Goal: Task Accomplishment & Management: Use online tool/utility

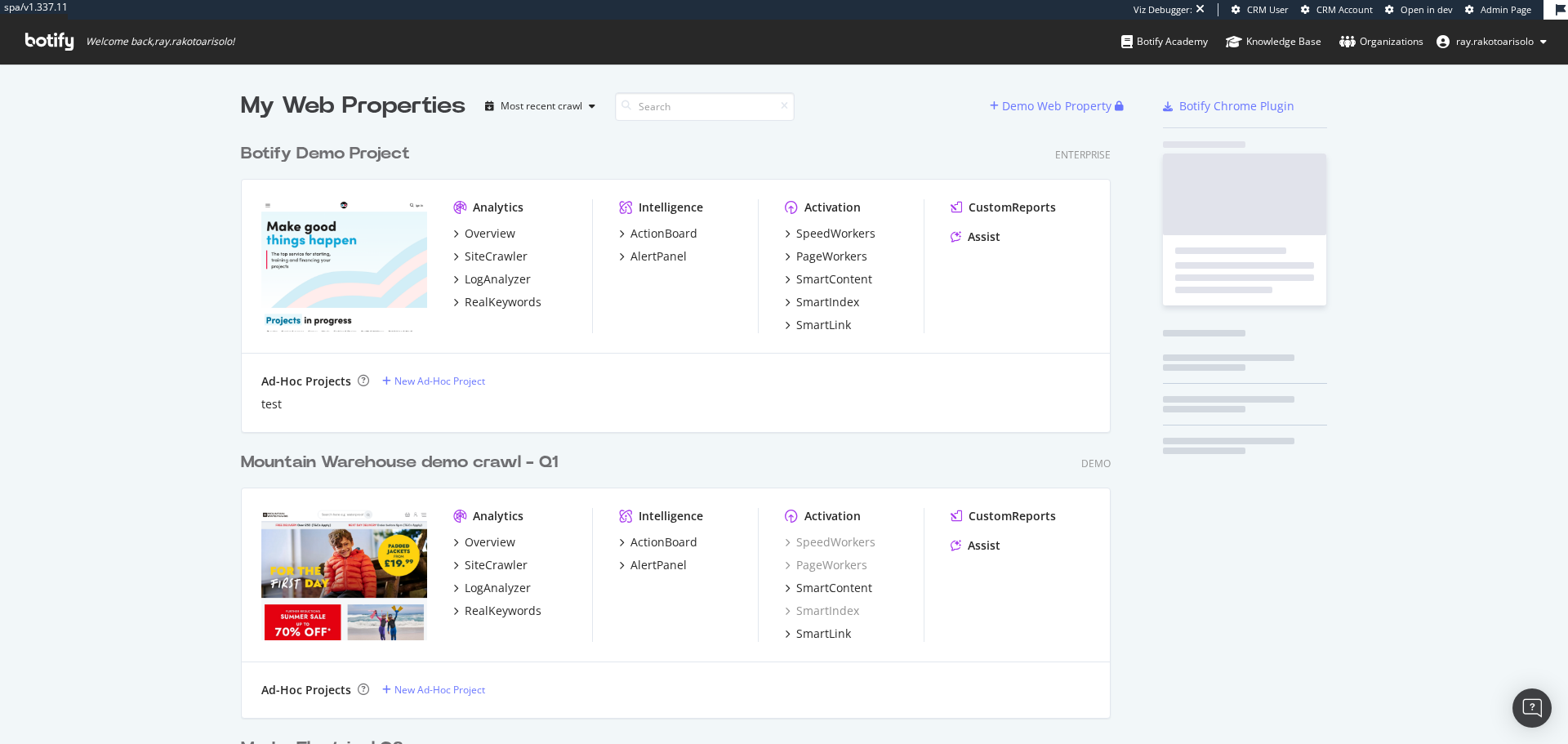
scroll to position [5441, 871]
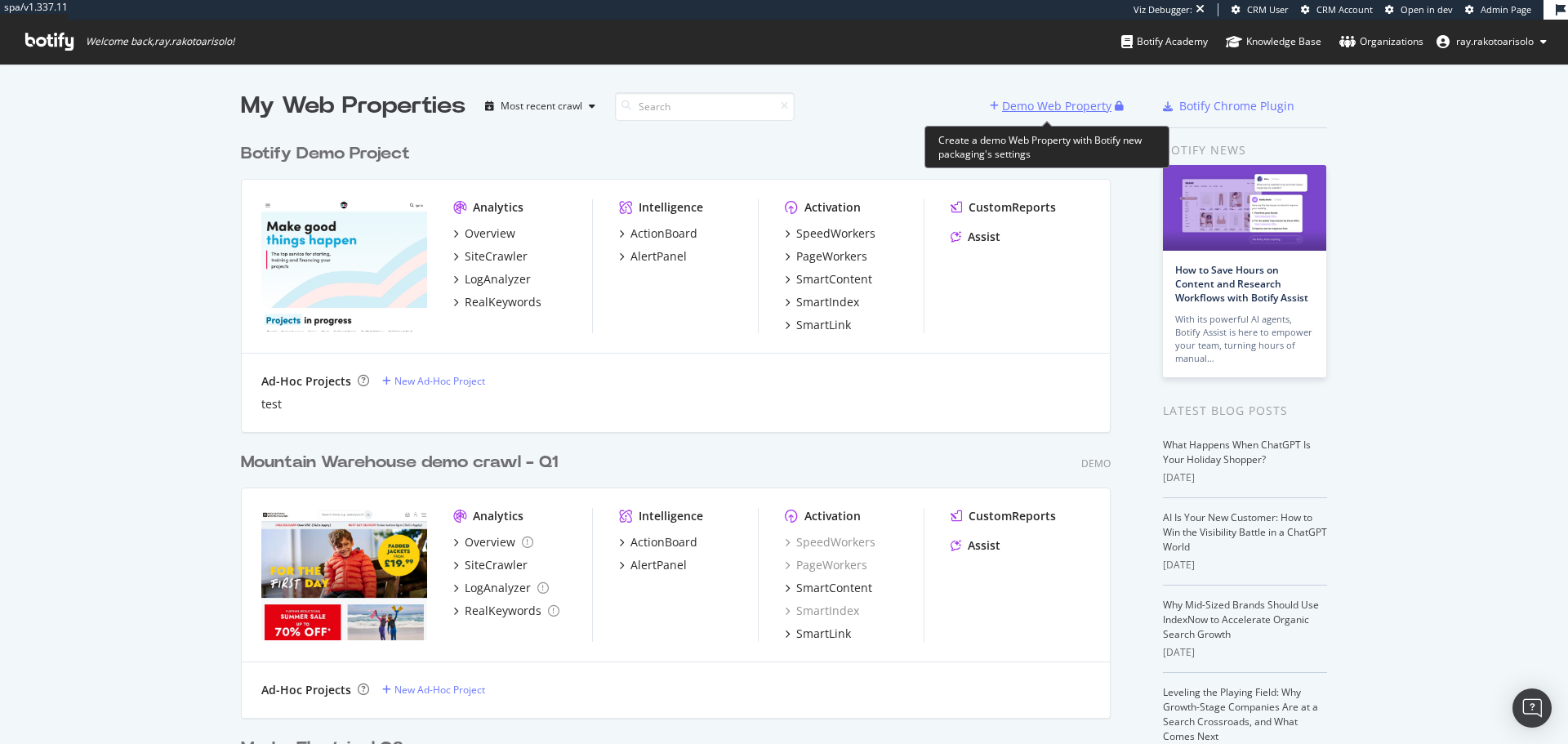
click at [1067, 113] on div "Demo Web Property" at bounding box center [1056, 106] width 110 height 16
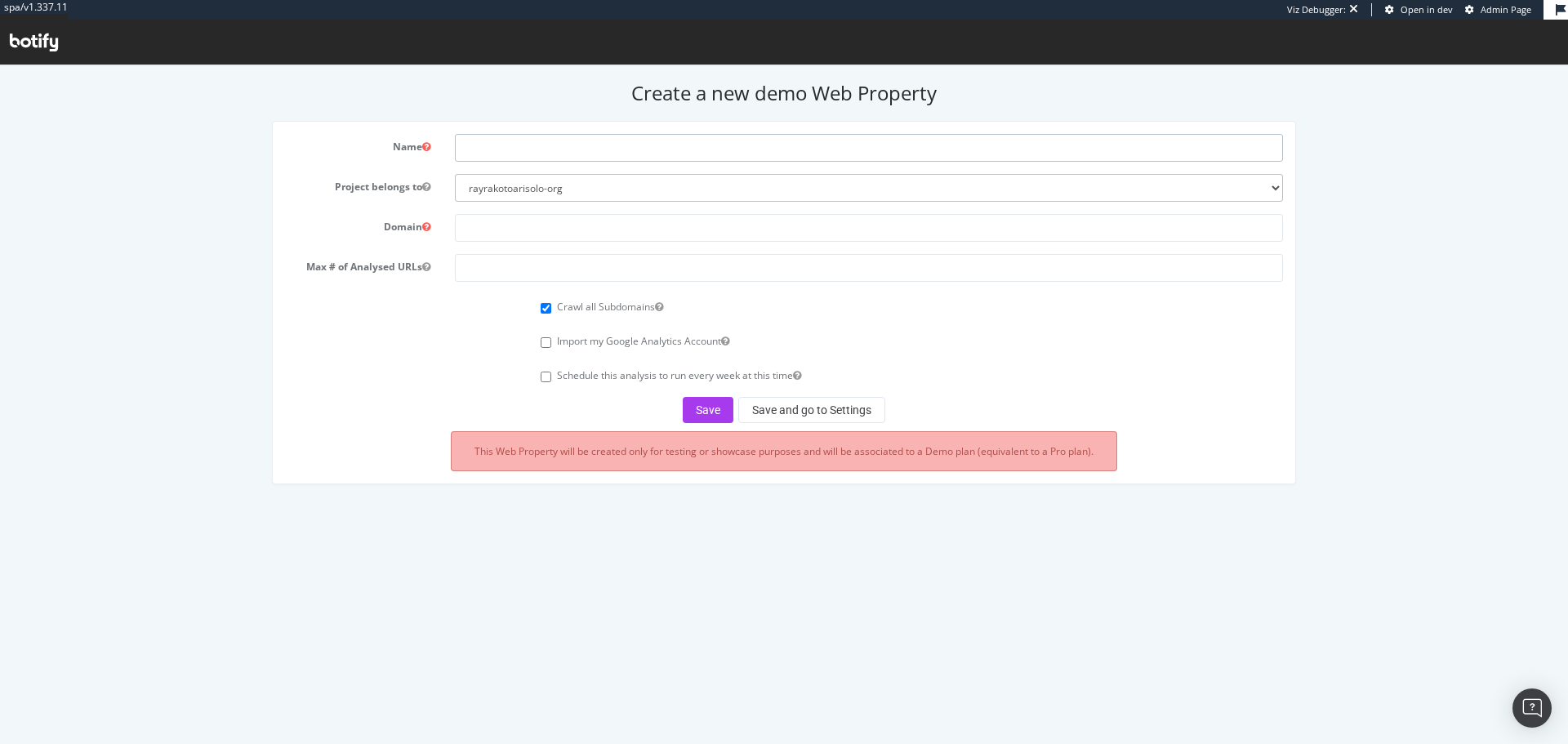
click at [520, 152] on input "text" at bounding box center [868, 147] width 828 height 28
paste input "Arkopharma"
type input "Arkopharma Q3 2025"
click at [487, 234] on input "text" at bounding box center [868, 228] width 828 height 28
paste input "http://arkopharma.com/"
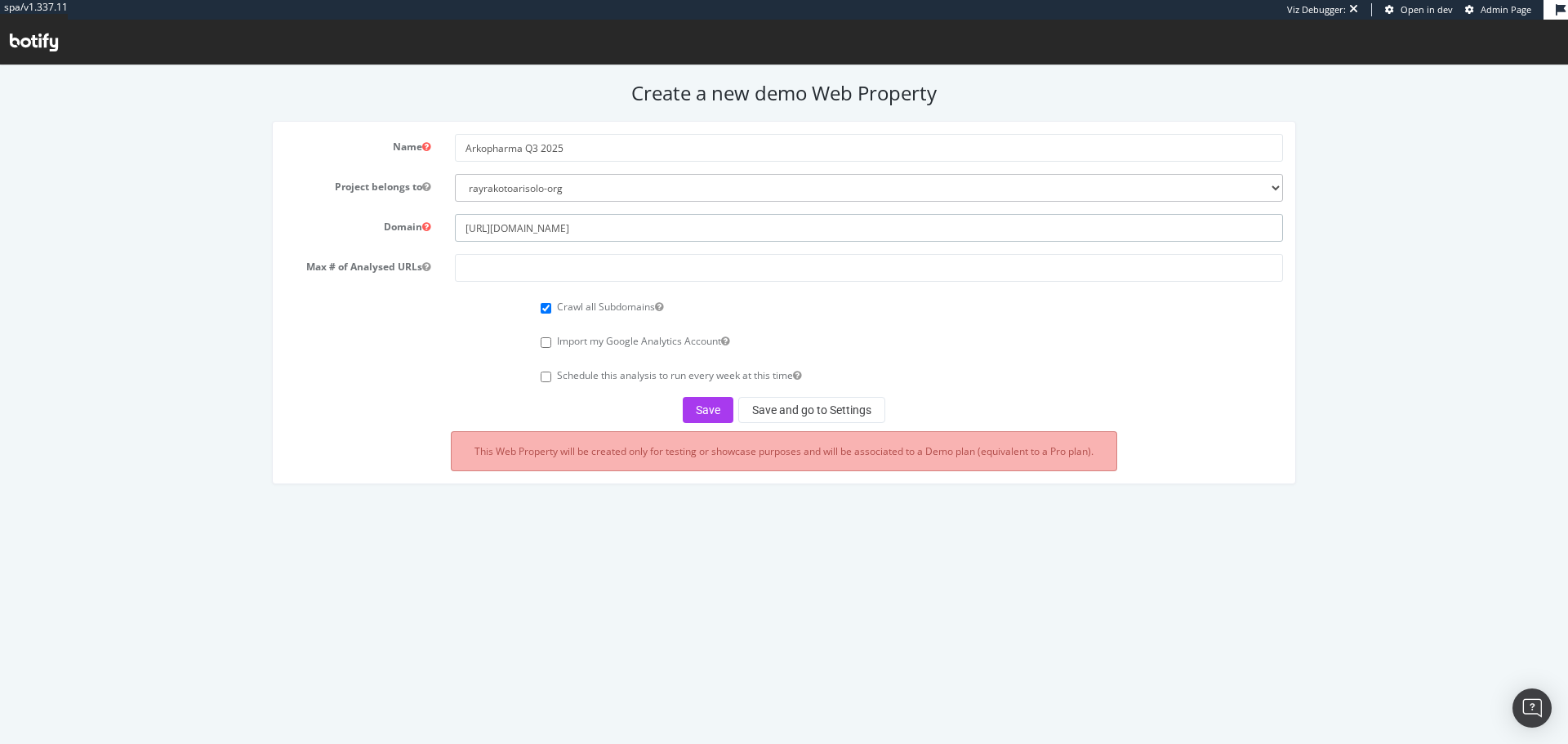
type input "http://arkopharma.com/"
click at [503, 257] on input "number" at bounding box center [868, 267] width 828 height 28
type input "100000"
click at [705, 407] on button "Save" at bounding box center [707, 409] width 51 height 26
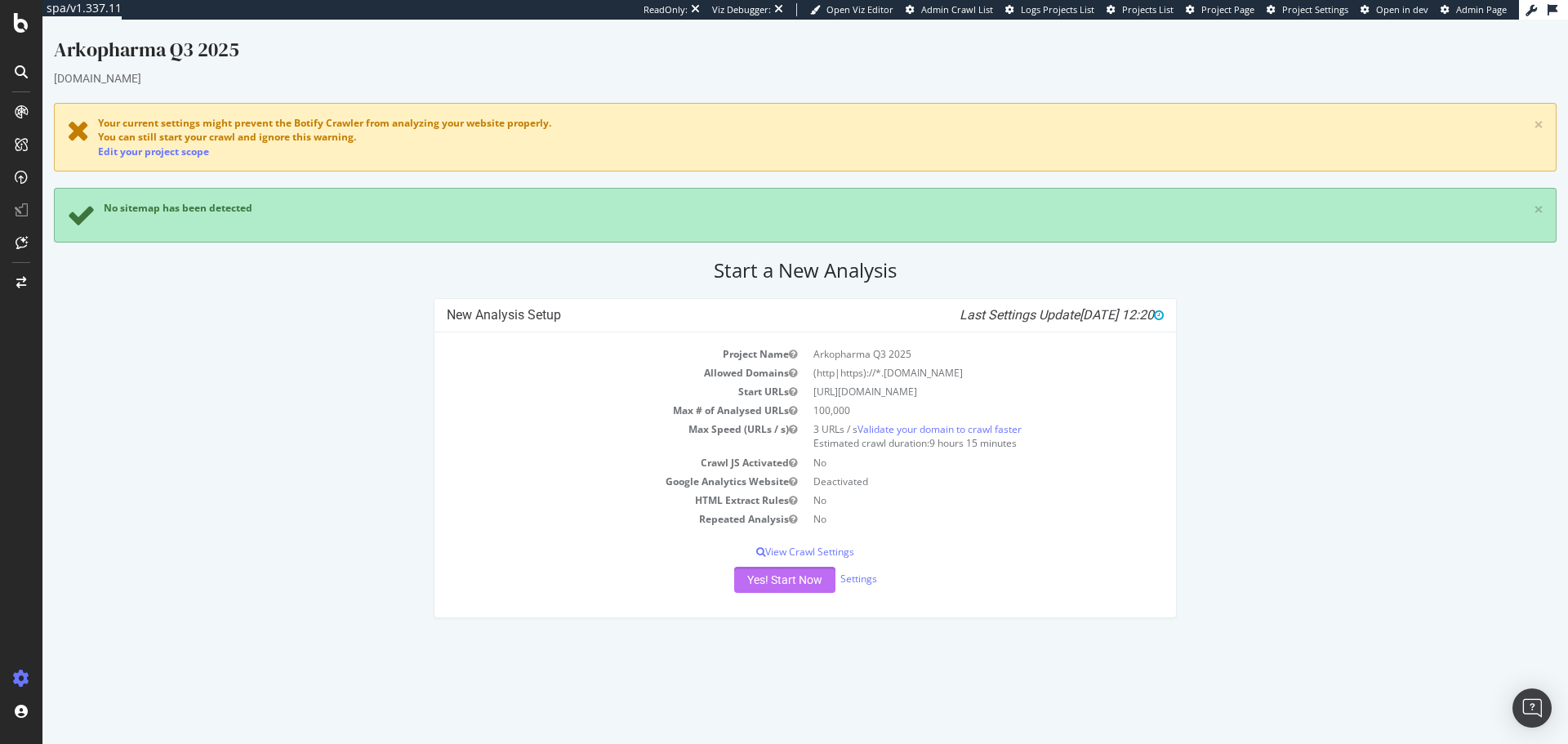
click at [800, 575] on button "Yes! Start Now" at bounding box center [784, 580] width 101 height 26
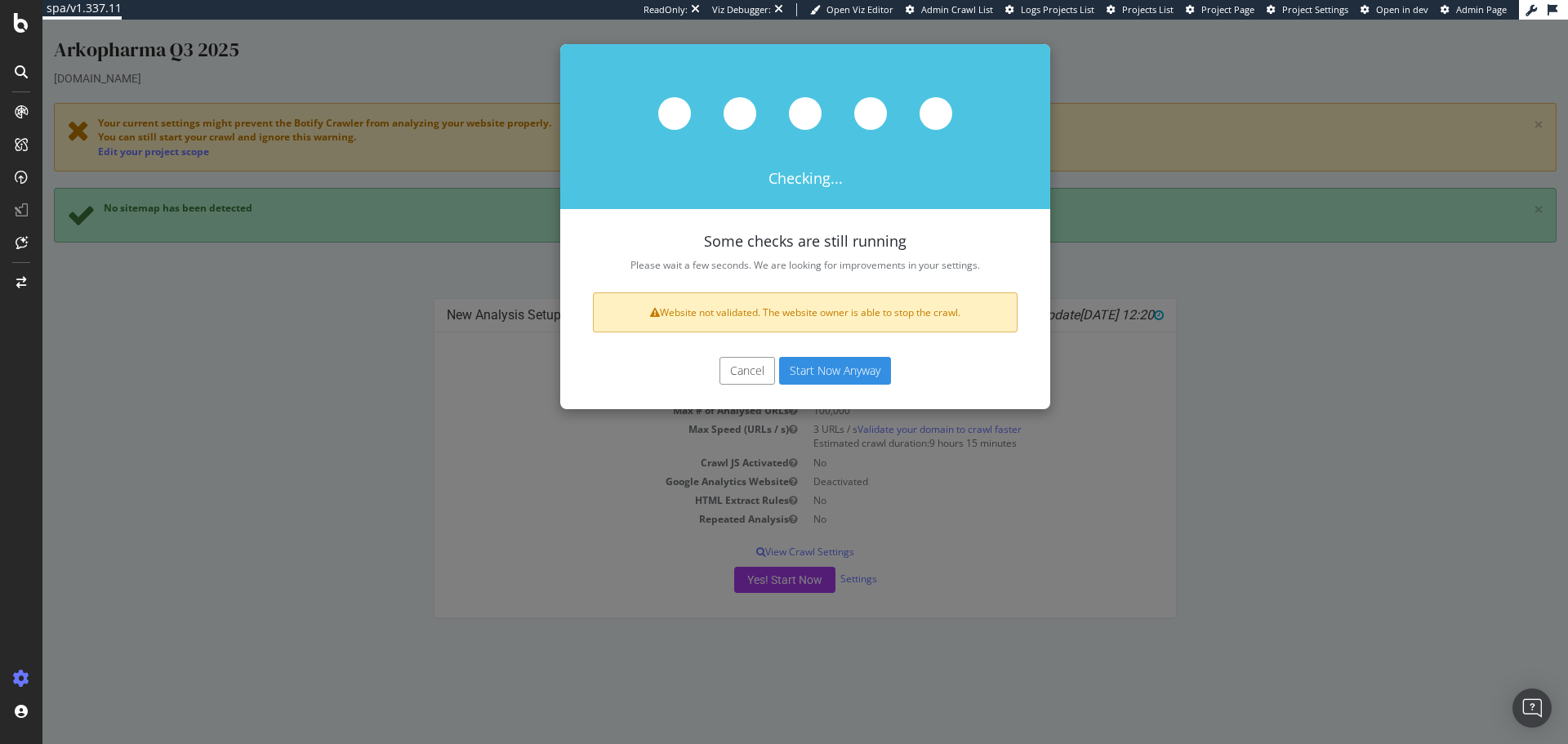
click at [837, 367] on button "Start Now Anyway" at bounding box center [834, 371] width 112 height 28
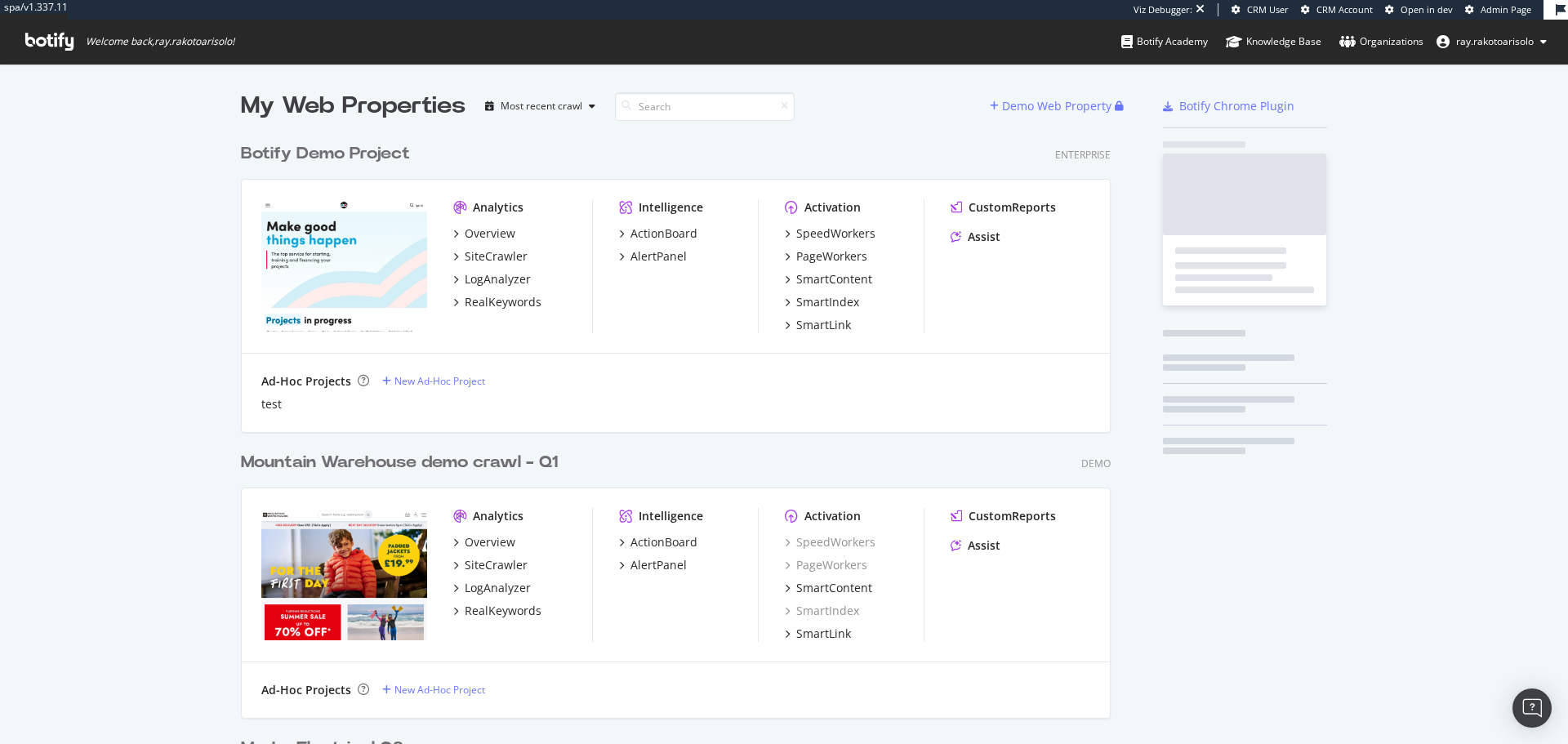
scroll to position [5441, 871]
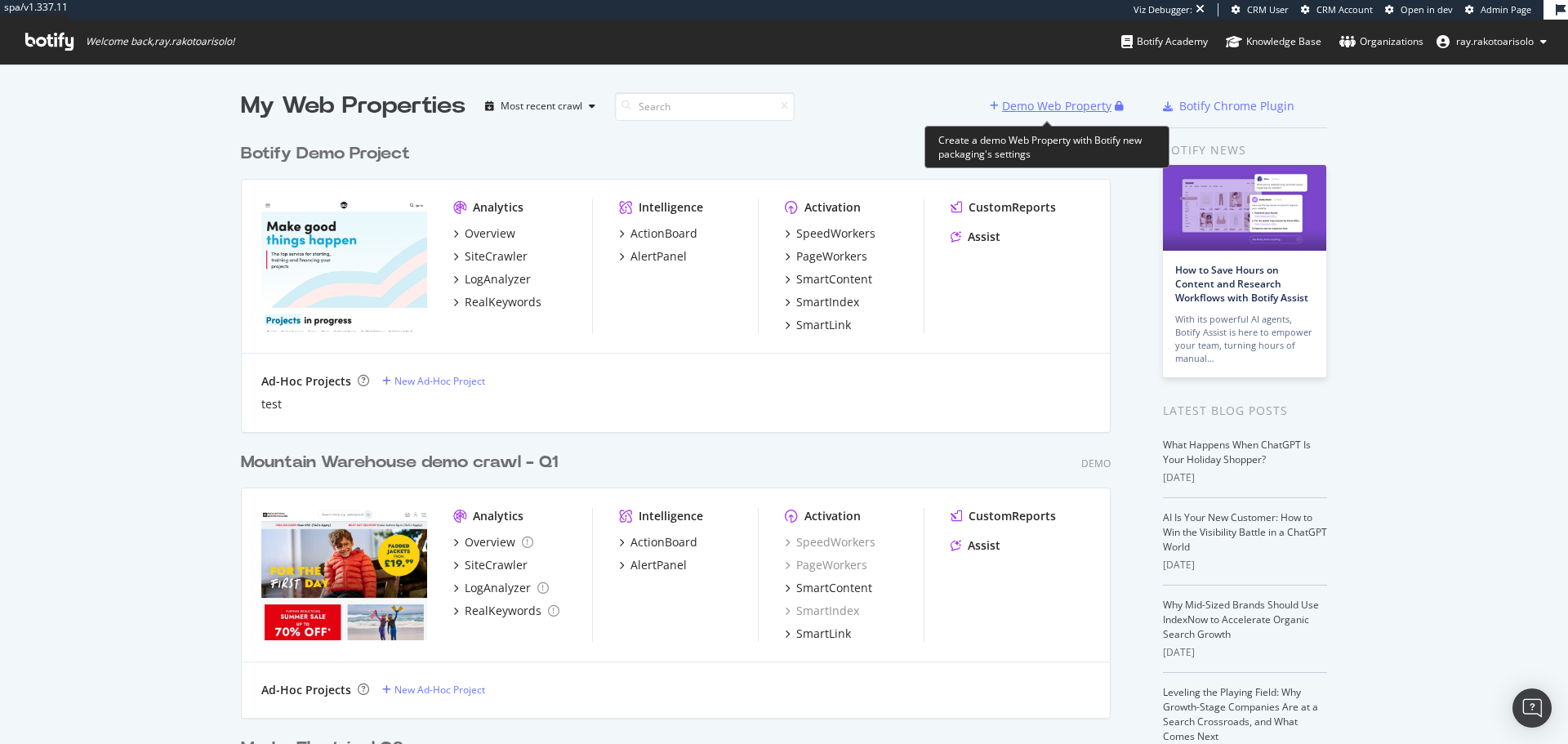
click at [1066, 111] on div "Demo Web Property" at bounding box center [1056, 106] width 110 height 16
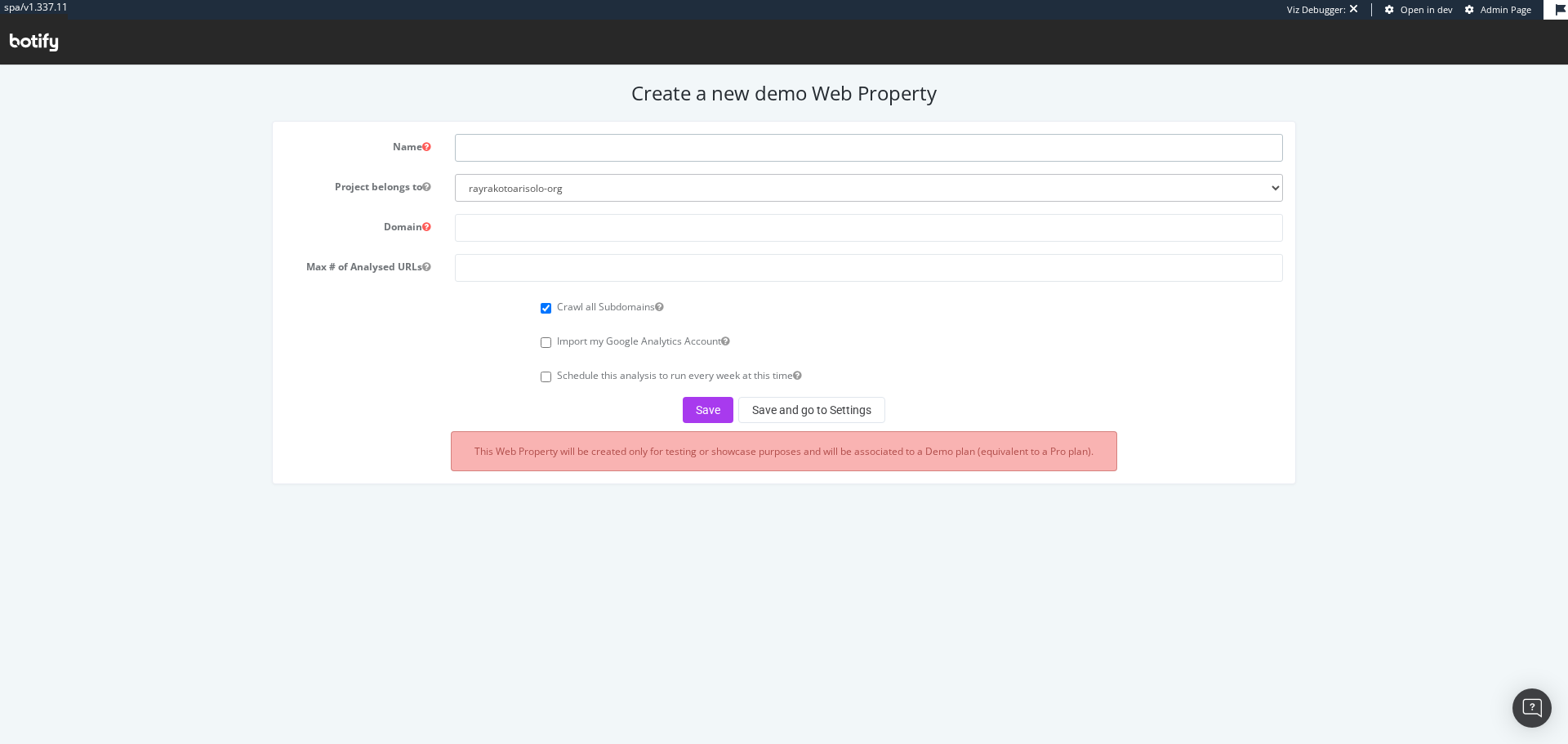
click at [536, 157] on input "text" at bounding box center [868, 147] width 828 height 28
paste input "Atol les Opticiens"
type input "Atol les Opticiens Crawl Q3 2025"
click at [638, 225] on input "text" at bounding box center [868, 228] width 828 height 28
paste input "http://www.atol.fr/"
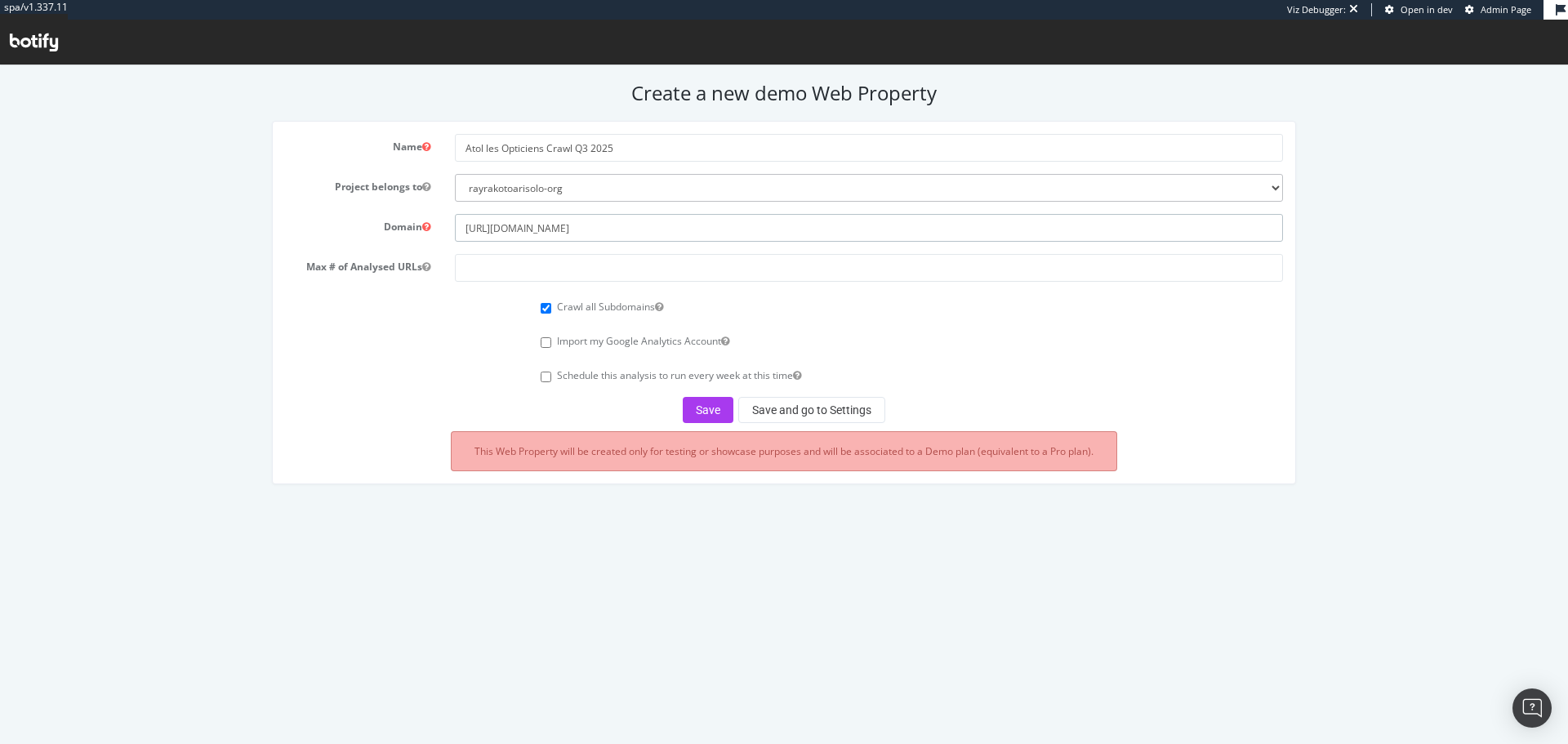
type input "http://www.atol.fr/"
click at [534, 267] on input "number" at bounding box center [868, 267] width 828 height 28
type input "100000"
click at [714, 414] on button "Save" at bounding box center [707, 409] width 51 height 26
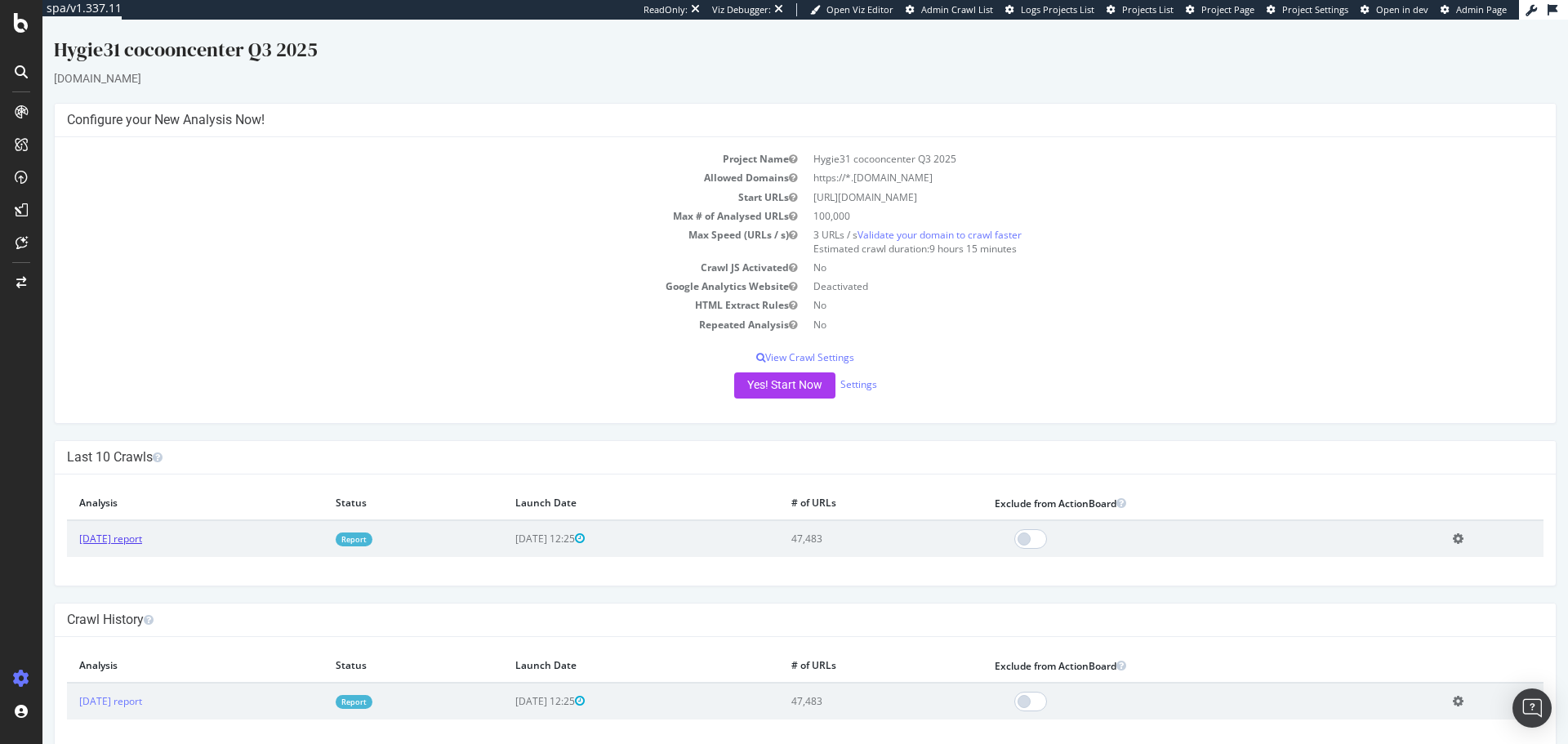
click at [142, 546] on link "2025 Sep. 1st report" at bounding box center [111, 539] width 63 height 14
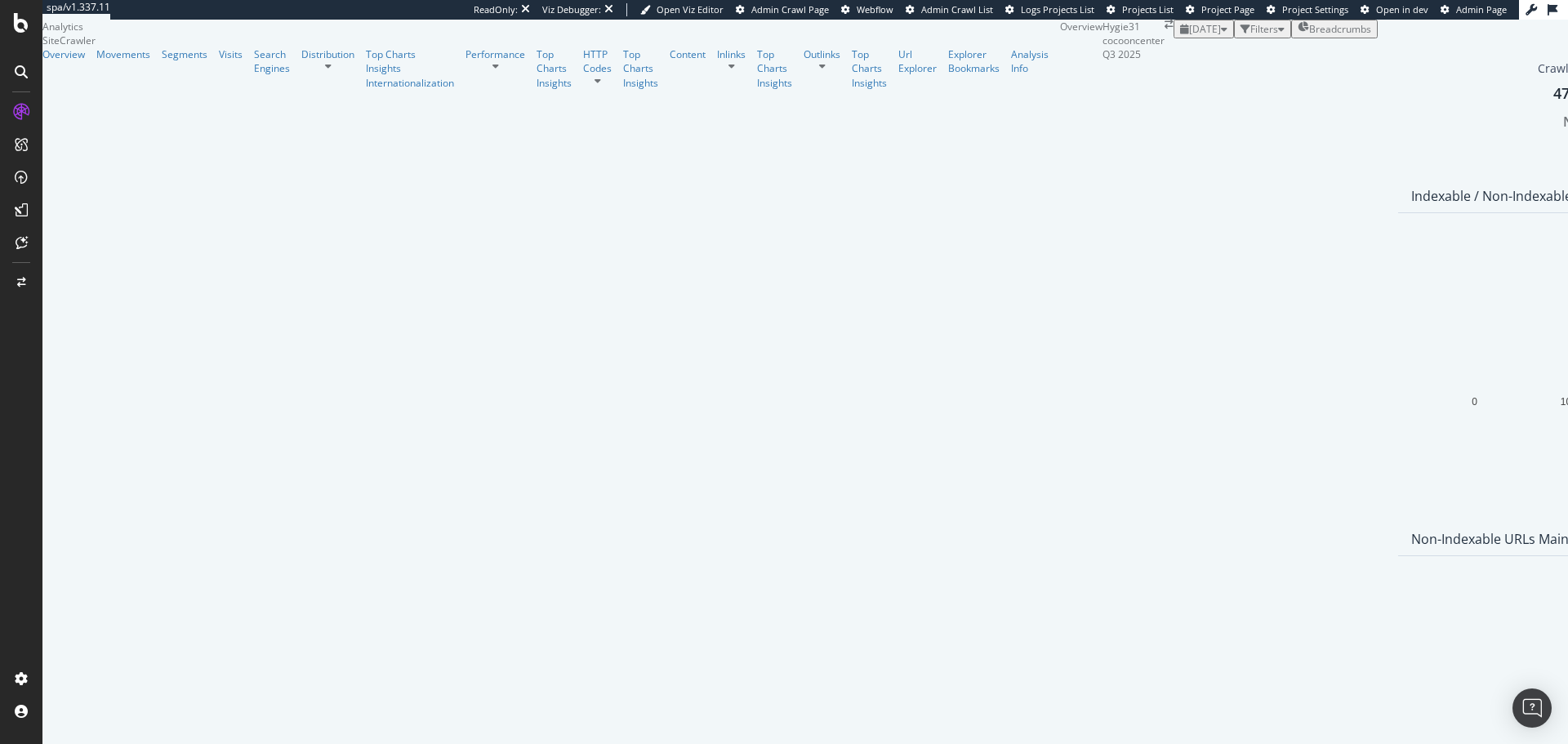
scroll to position [1647, 0]
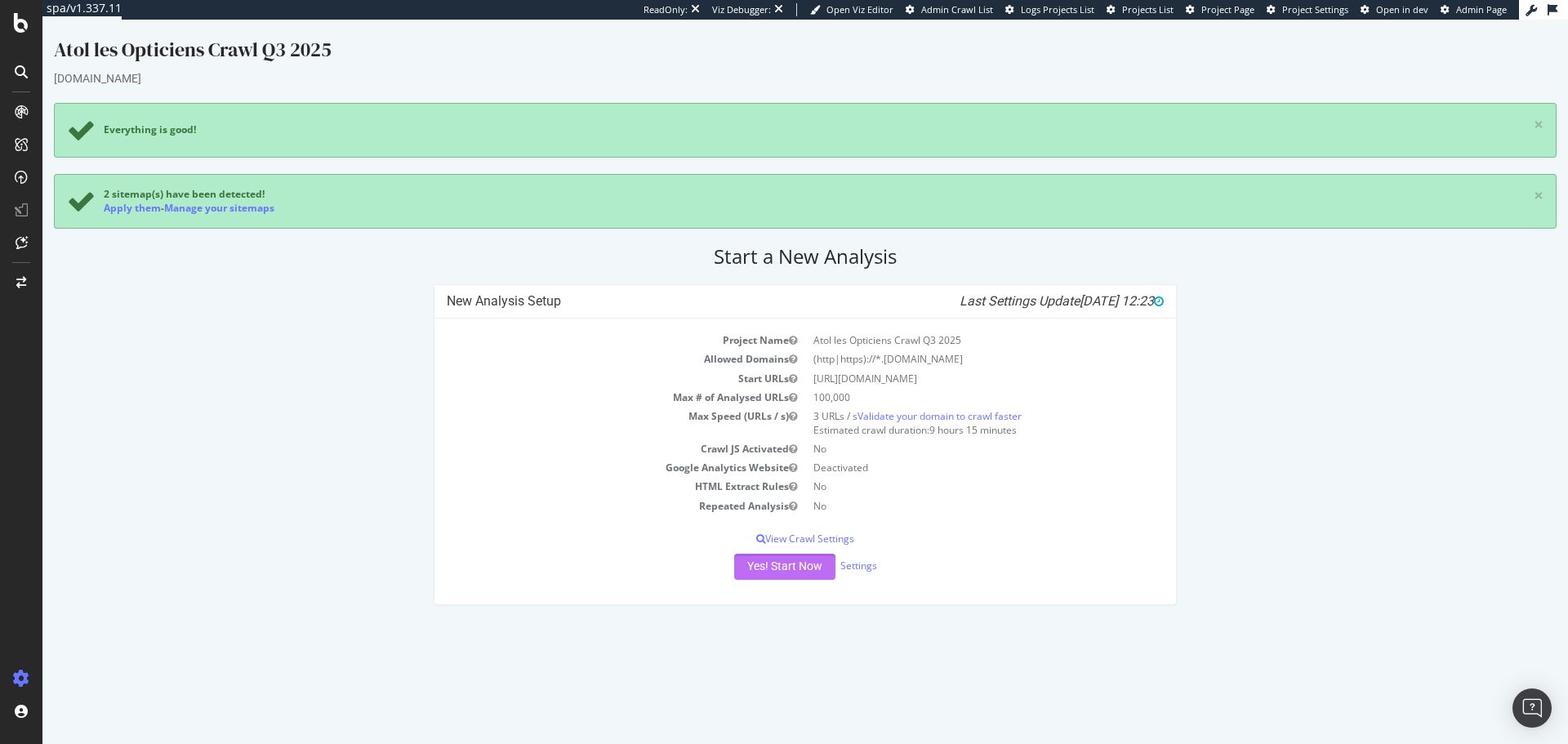
click at [792, 569] on button "Yes! Start Now" at bounding box center [784, 566] width 101 height 26
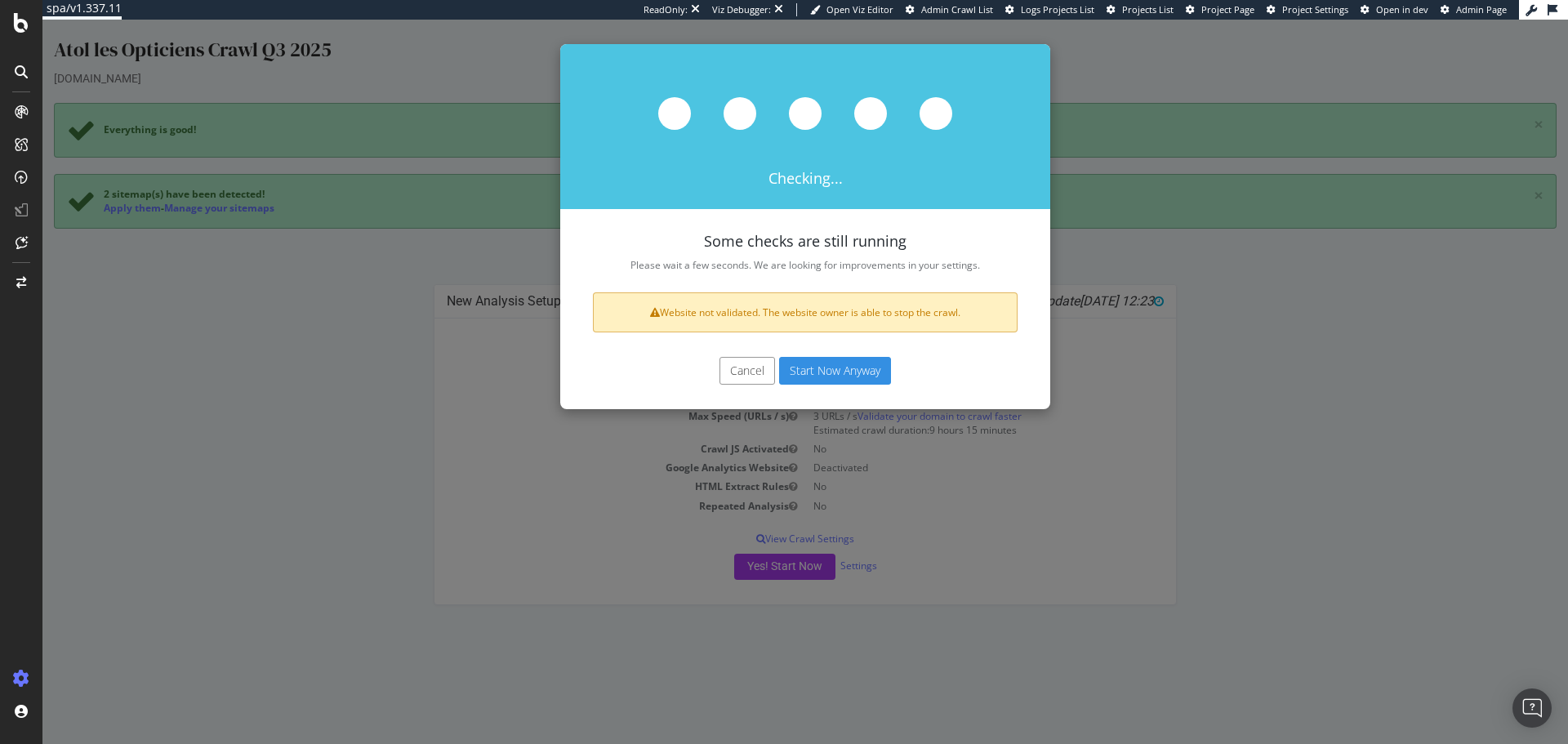
click at [829, 374] on button "Start Now Anyway" at bounding box center [834, 371] width 112 height 28
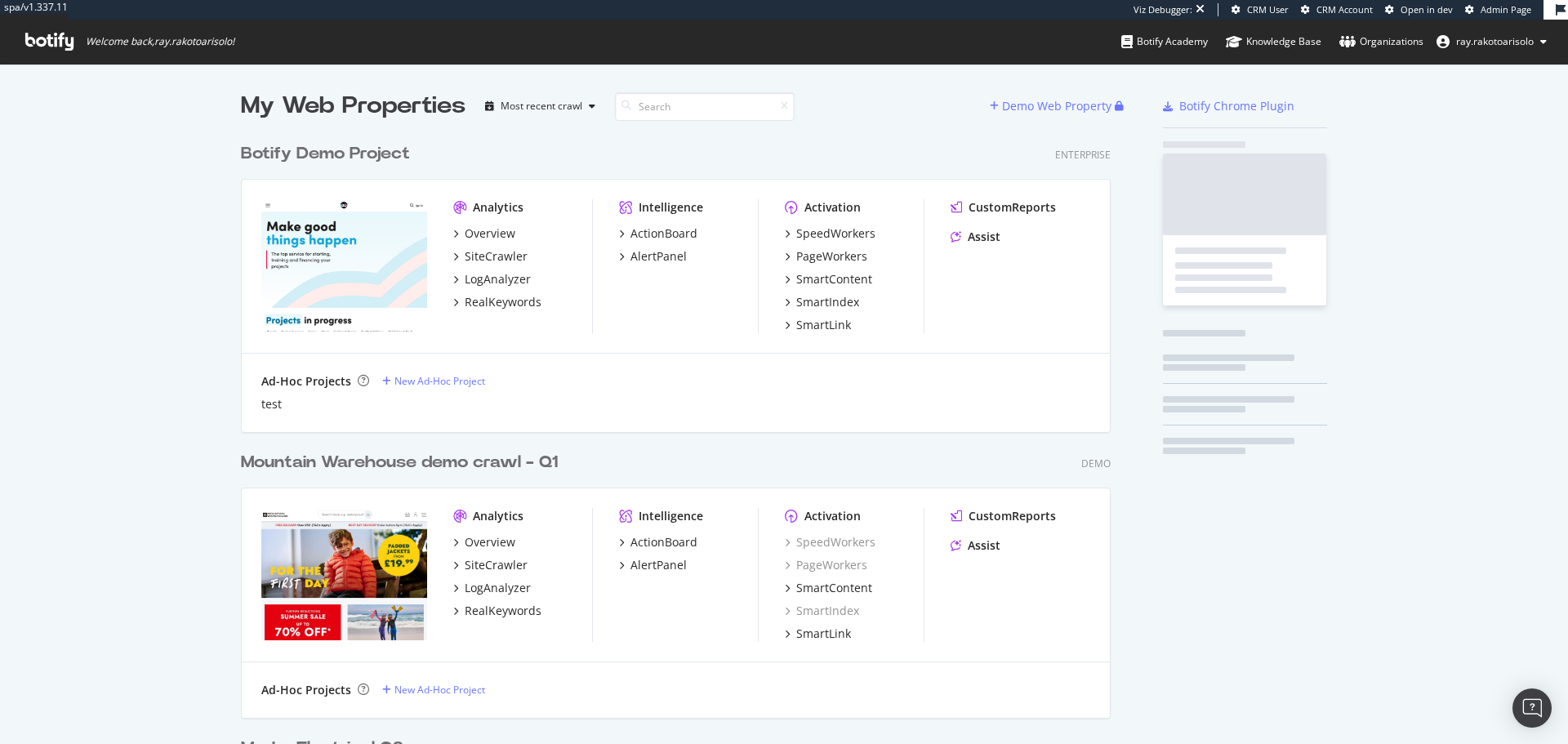
scroll to position [5441, 871]
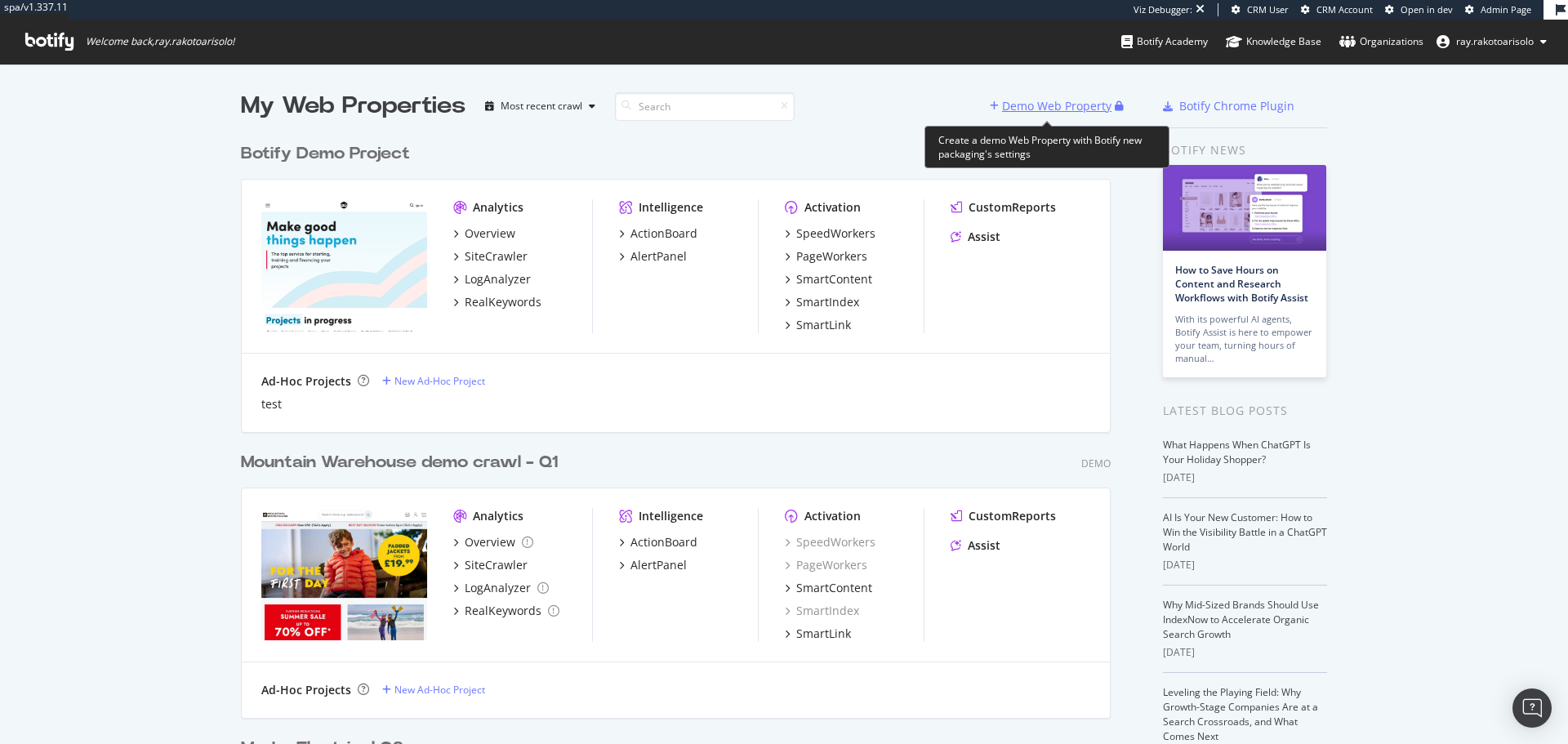
click at [1049, 110] on div "Demo Web Property" at bounding box center [1056, 106] width 110 height 16
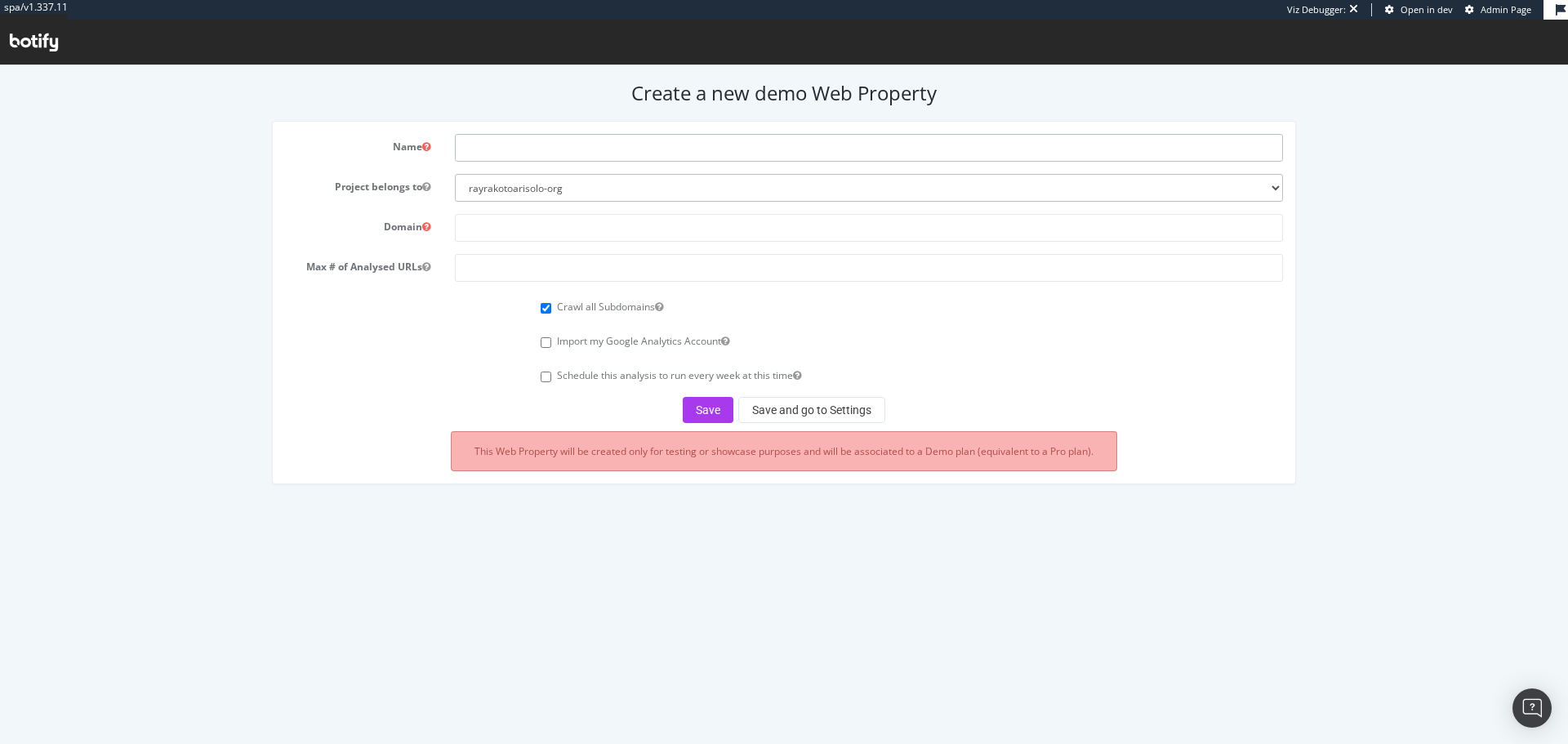
click at [656, 143] on input "text" at bounding box center [868, 147] width 828 height 28
paste input "Damart"
type input "Damart Q3 2025"
click at [523, 238] on input "text" at bounding box center [868, 228] width 828 height 28
paste input "https://www.damart.fr/"
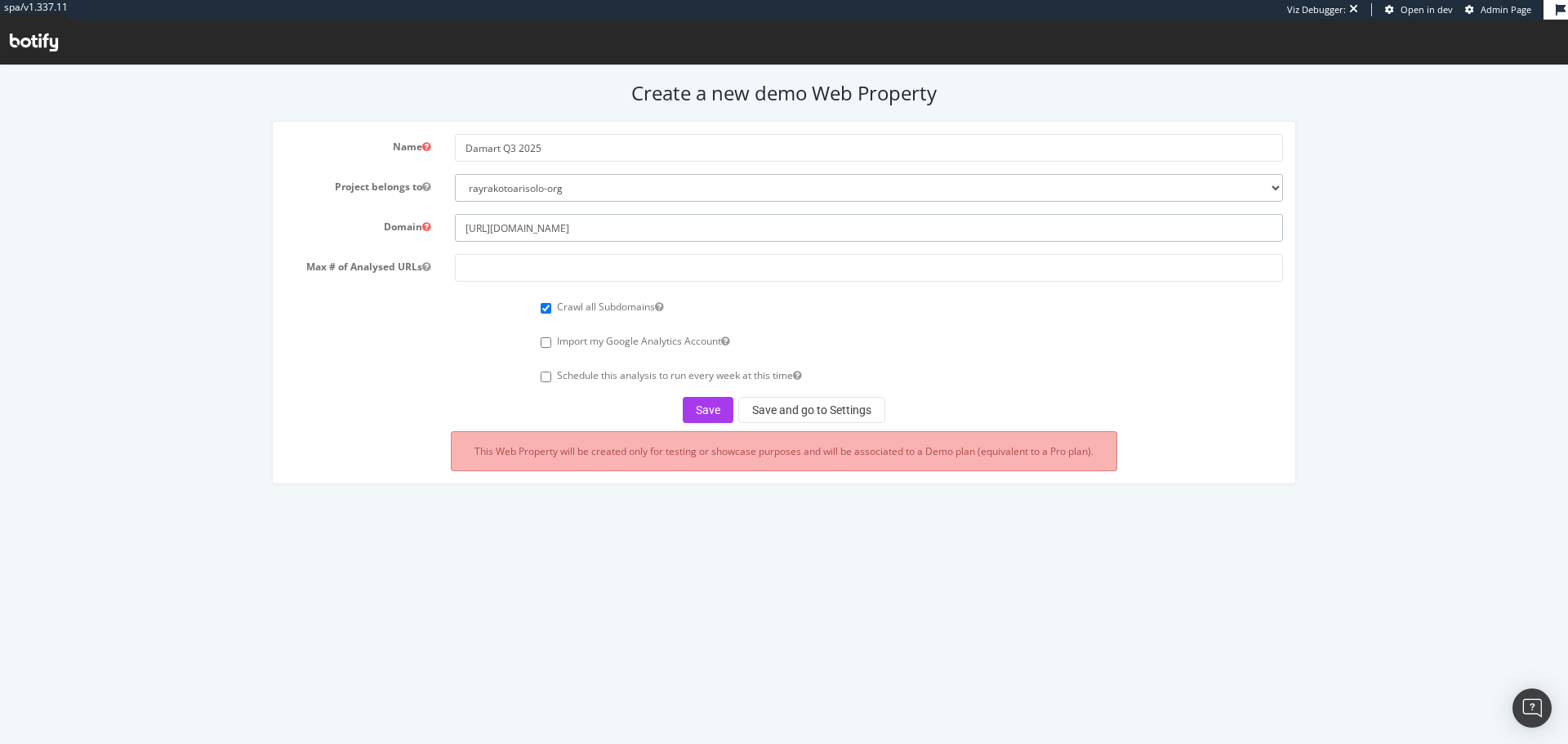
type input "https://www.damart.fr/"
click at [588, 263] on input "number" at bounding box center [868, 267] width 828 height 28
type input "100000"
click at [704, 404] on button "Save" at bounding box center [707, 409] width 51 height 26
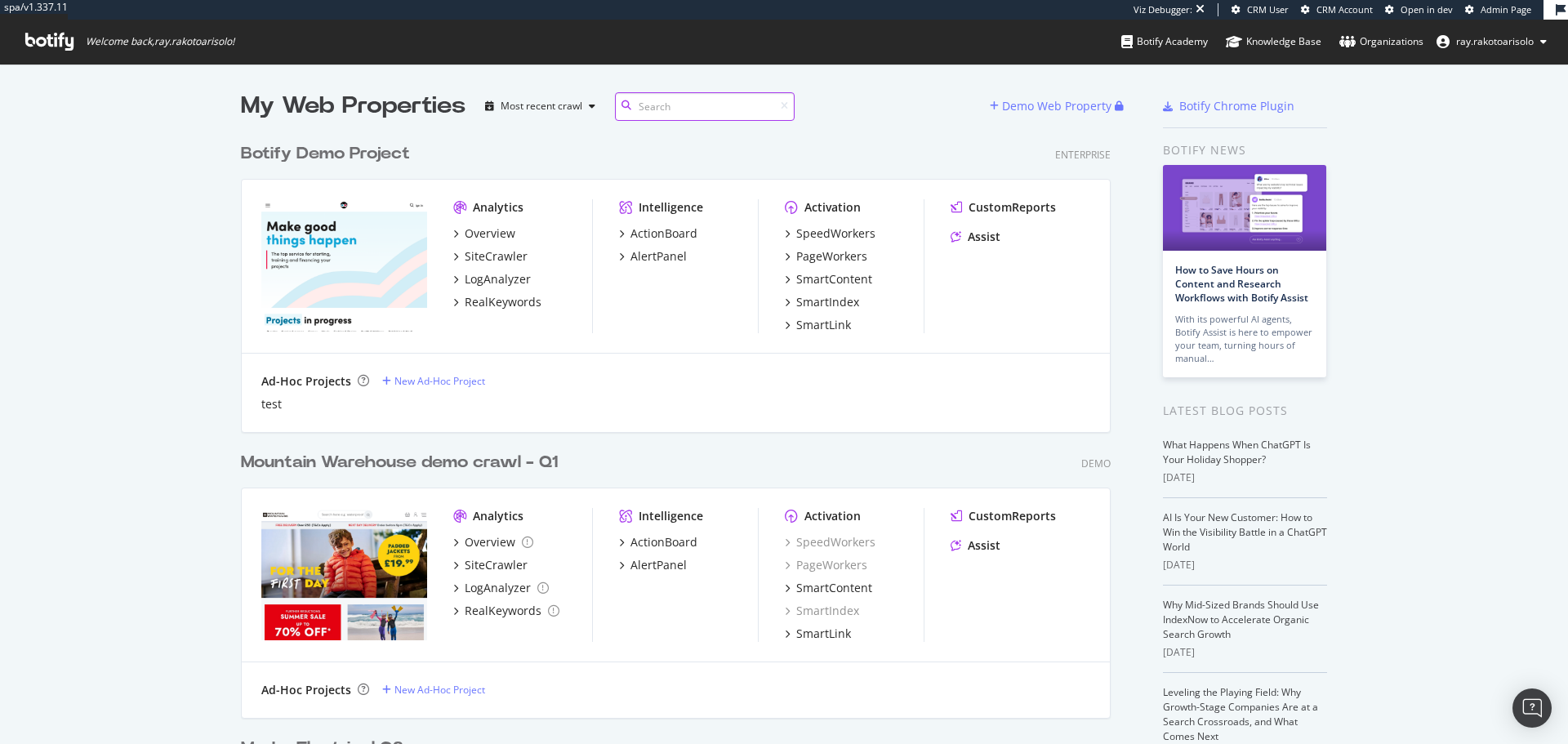
scroll to position [5441, 871]
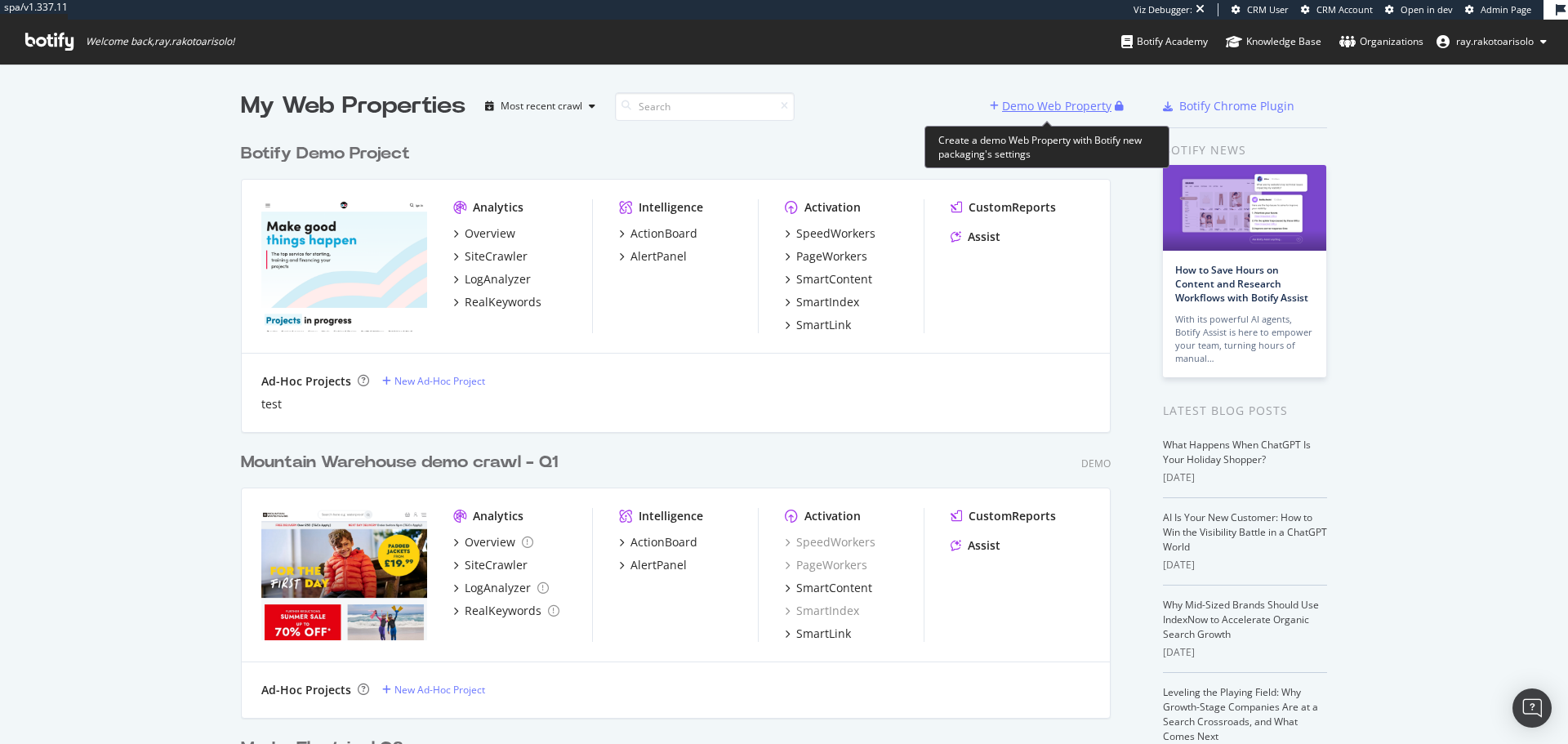
click at [1064, 111] on div "Demo Web Property" at bounding box center [1056, 106] width 110 height 16
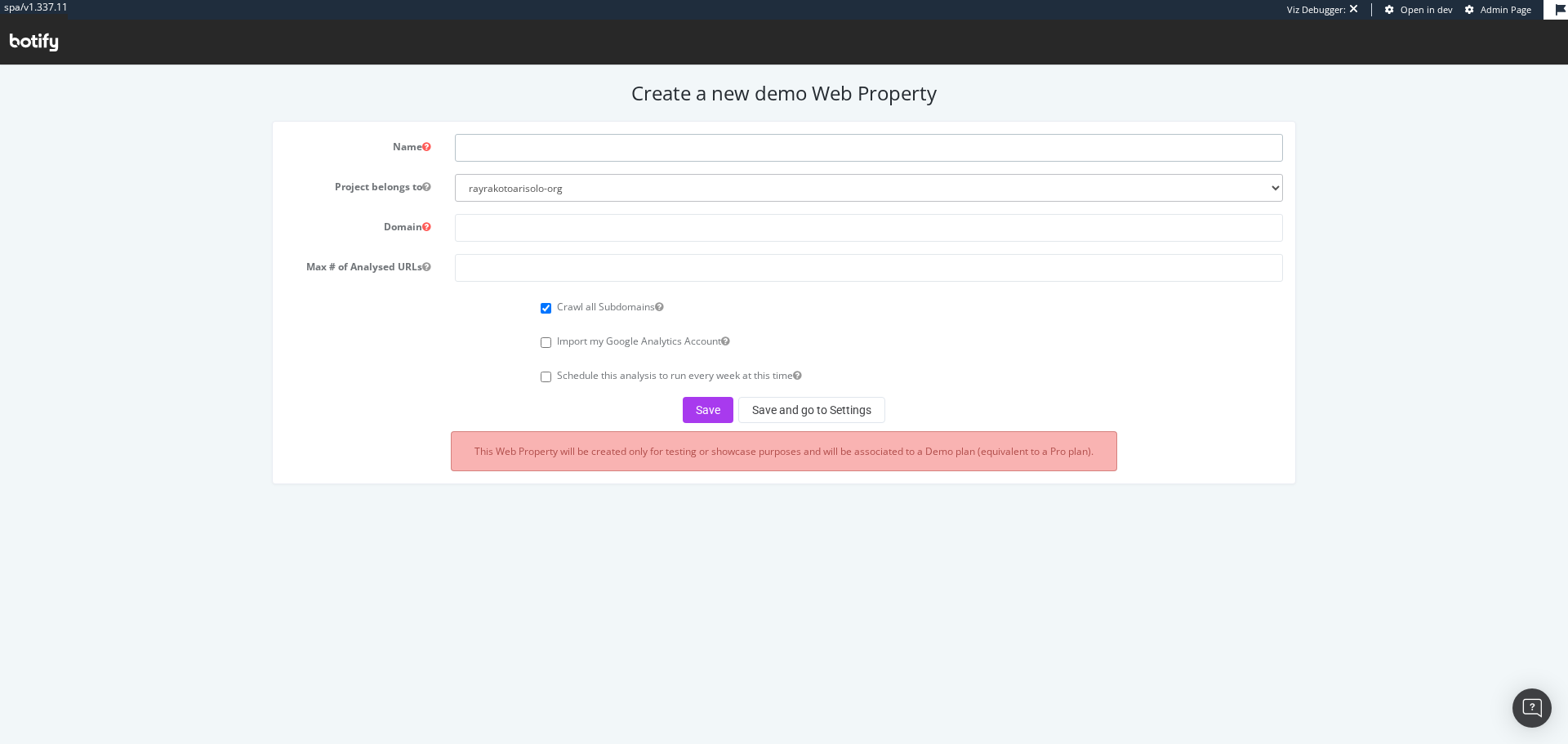
click at [545, 152] on input "text" at bounding box center [868, 147] width 828 height 28
paste input "Mauboussin"
click at [524, 147] on input "Mauboussin Q3 2025" at bounding box center [868, 147] width 828 height 28
type input "Mauboussin Crawl Q3 2025"
click at [539, 227] on input "text" at bounding box center [868, 228] width 828 height 28
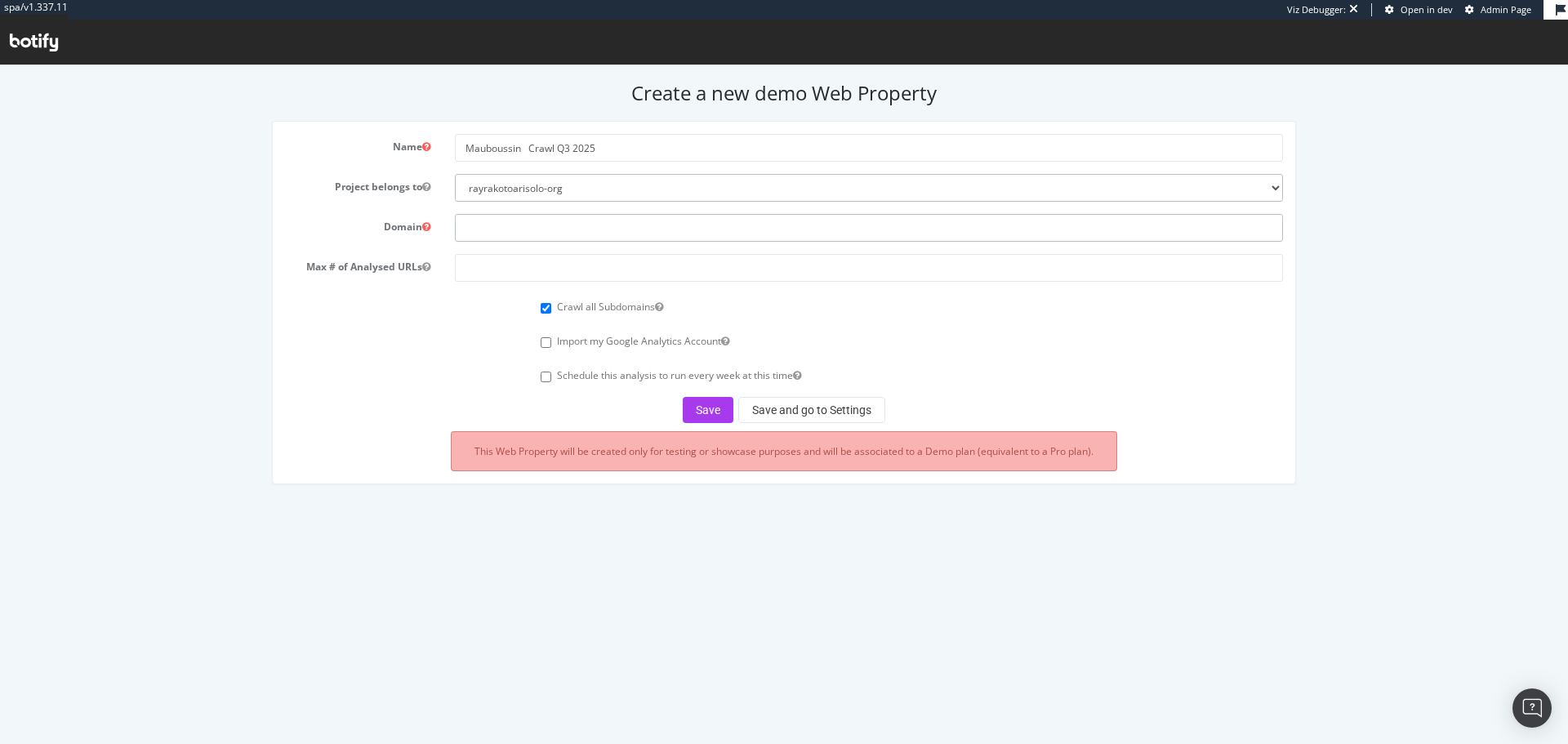
paste input "http://www.mauboussin.fr/"
click at [539, 227] on input "http://www.mauboussin.fr/" at bounding box center [868, 228] width 828 height 28
type input "http://www.mauboussin.fr/"
click at [579, 259] on input "number" at bounding box center [868, 267] width 828 height 28
type input "1"
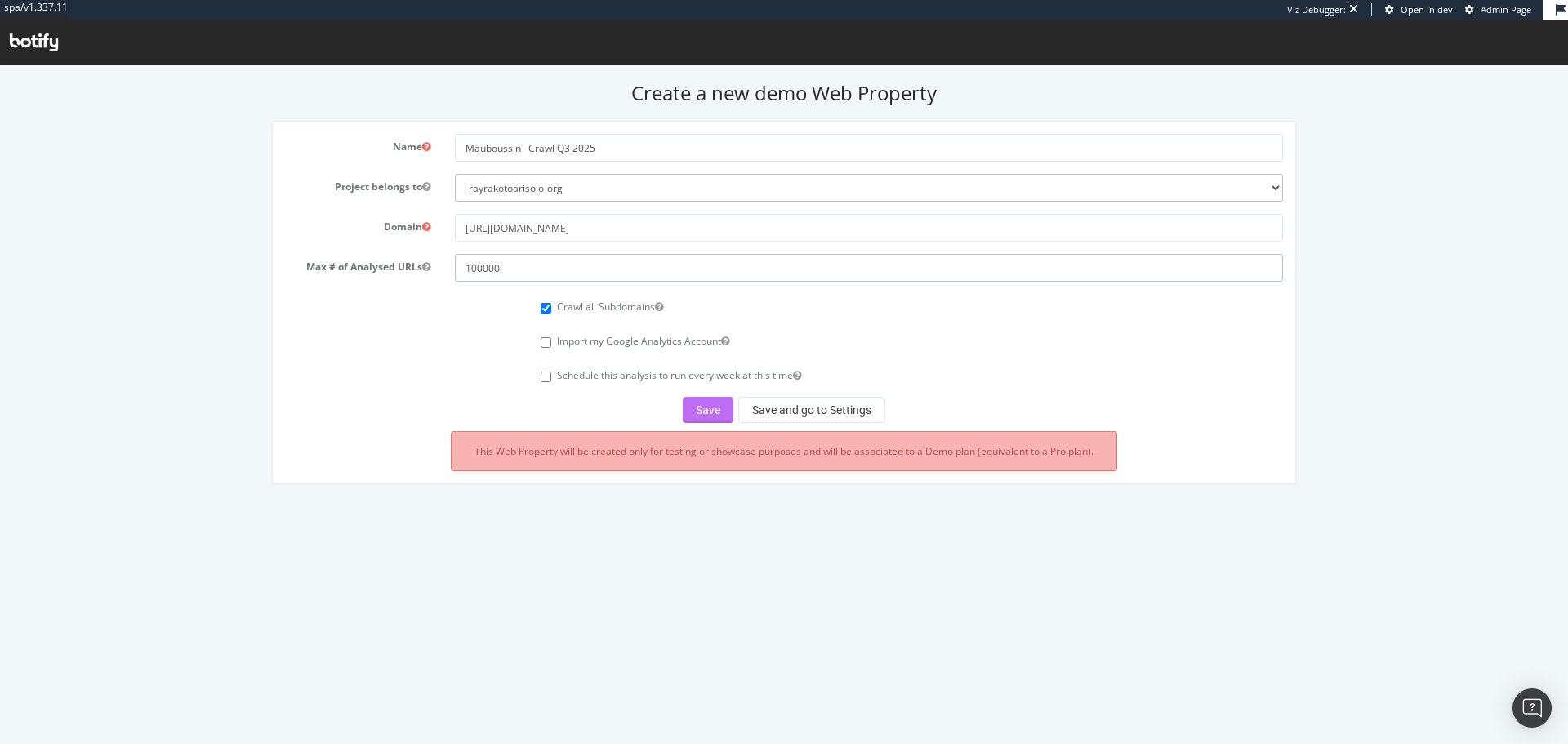
type input "100000"
click at [705, 416] on button "Save" at bounding box center [707, 409] width 51 height 26
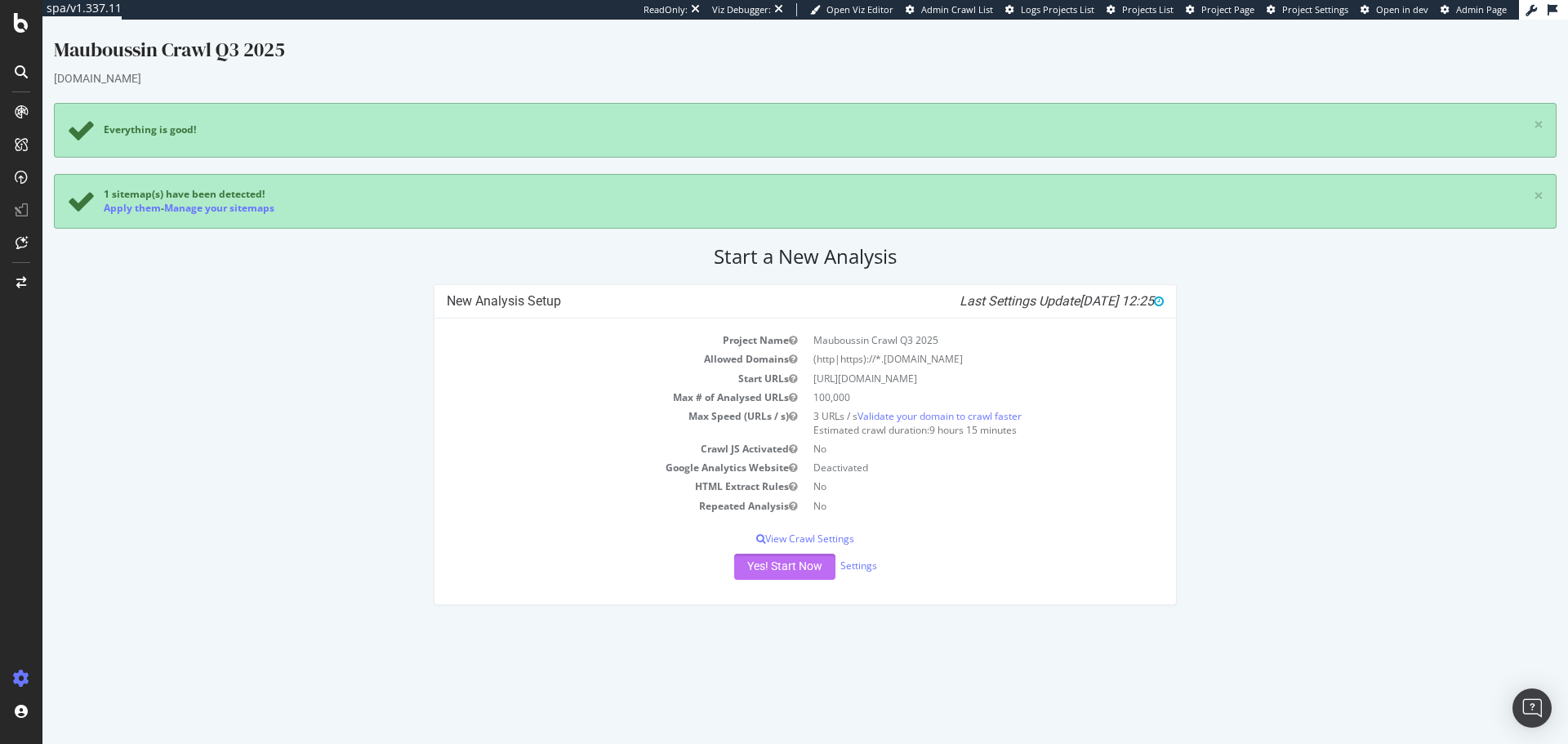
click at [770, 560] on button "Yes! Start Now" at bounding box center [784, 566] width 101 height 26
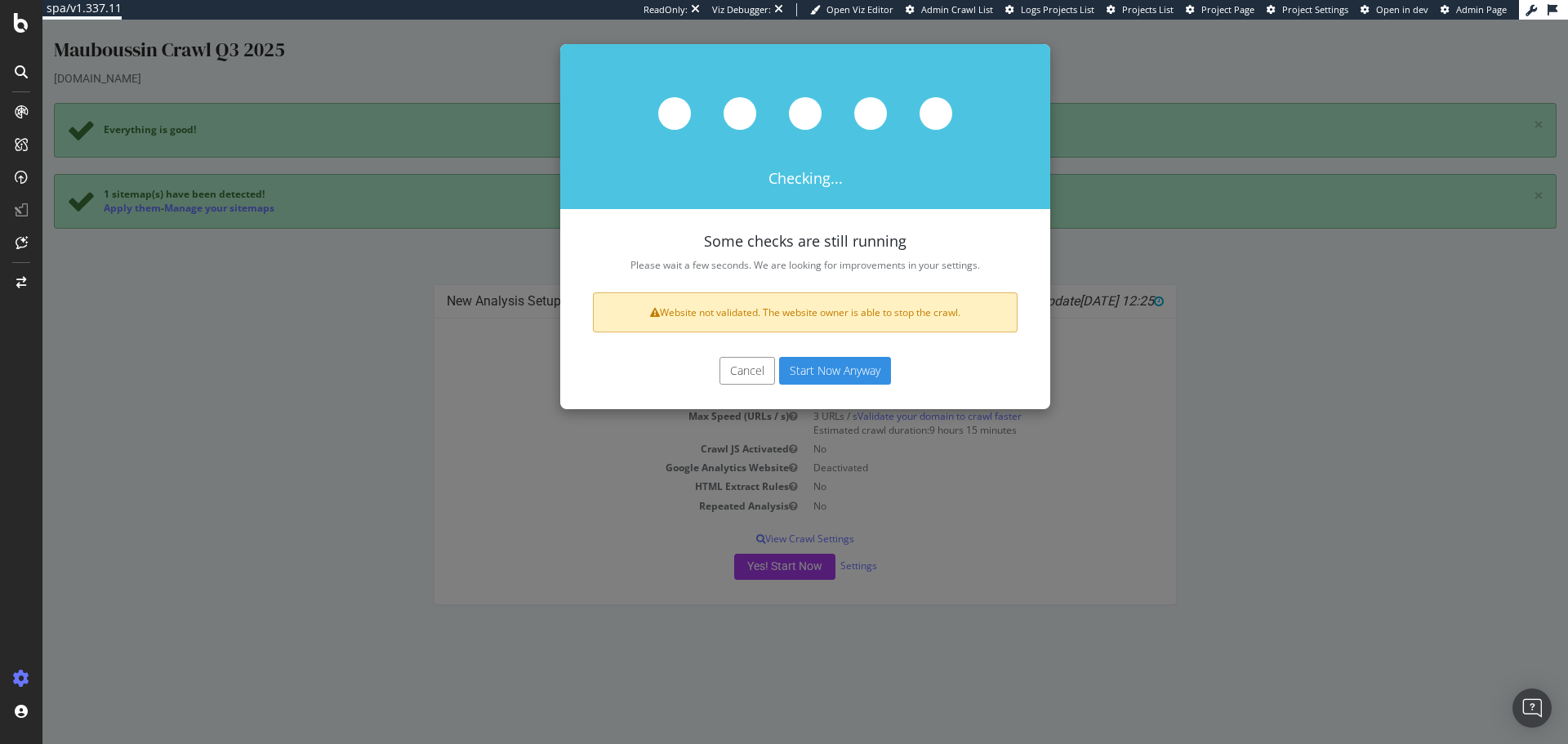
click at [830, 366] on button "Start Now Anyway" at bounding box center [834, 371] width 112 height 28
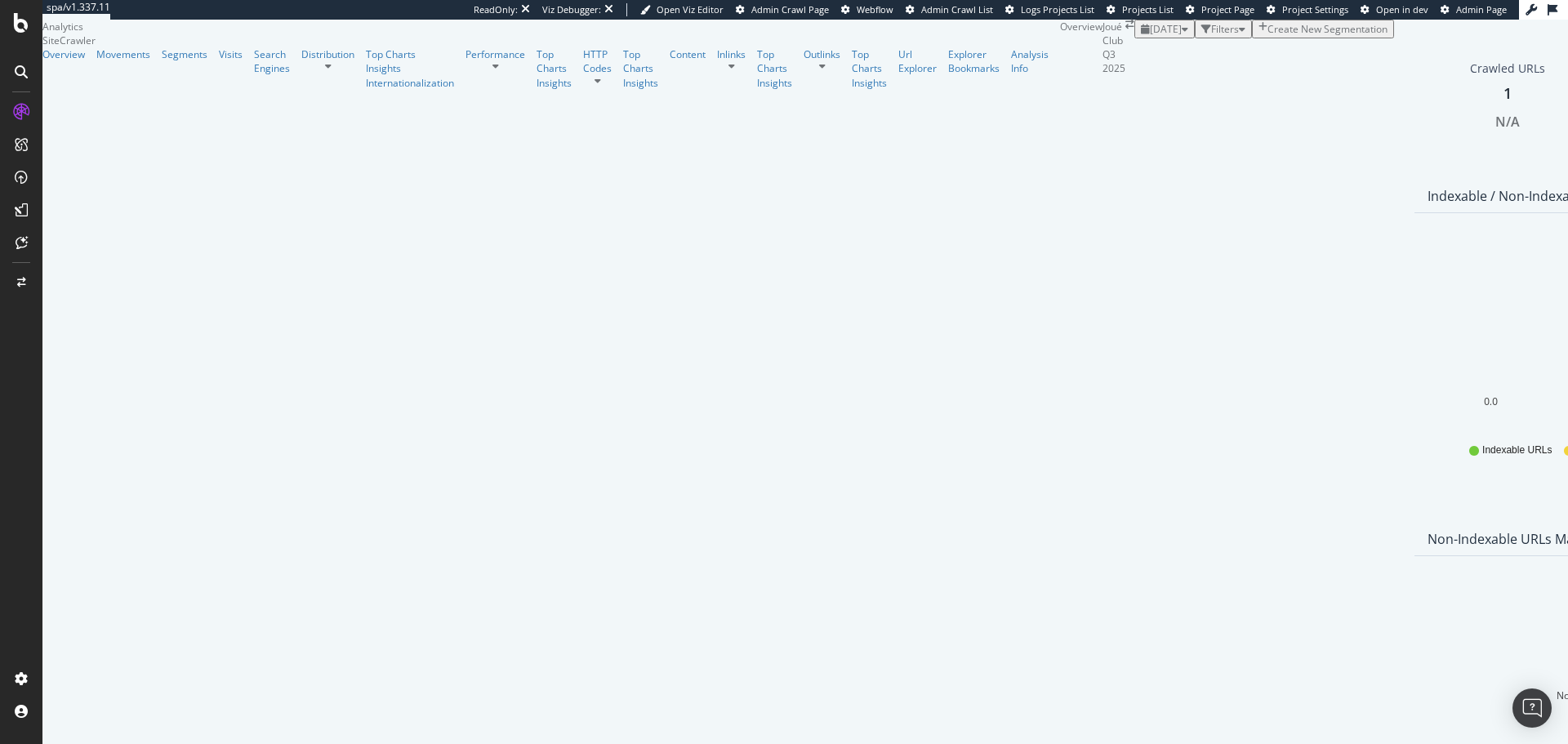
scroll to position [564, 0]
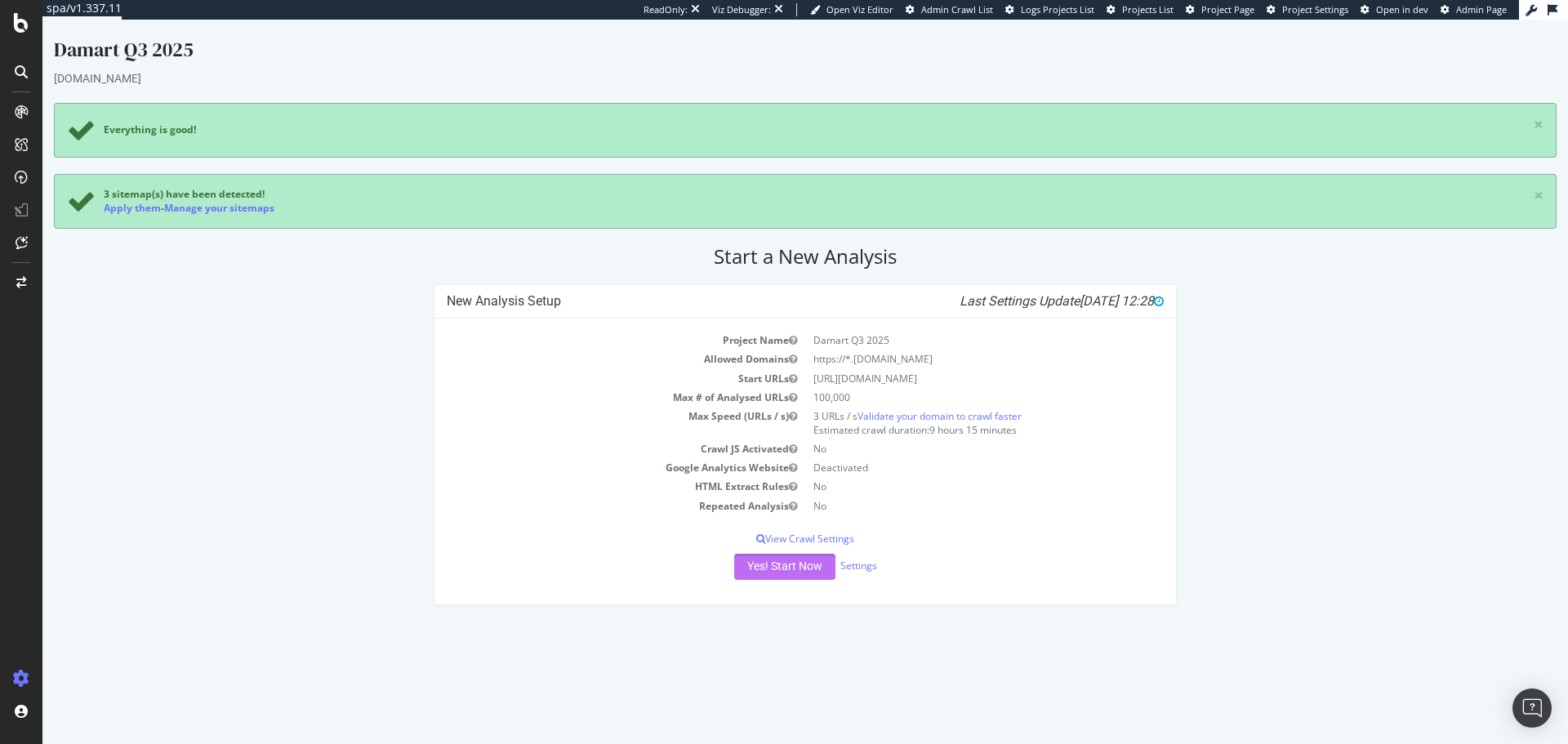
click at [796, 568] on button "Yes! Start Now" at bounding box center [784, 566] width 101 height 26
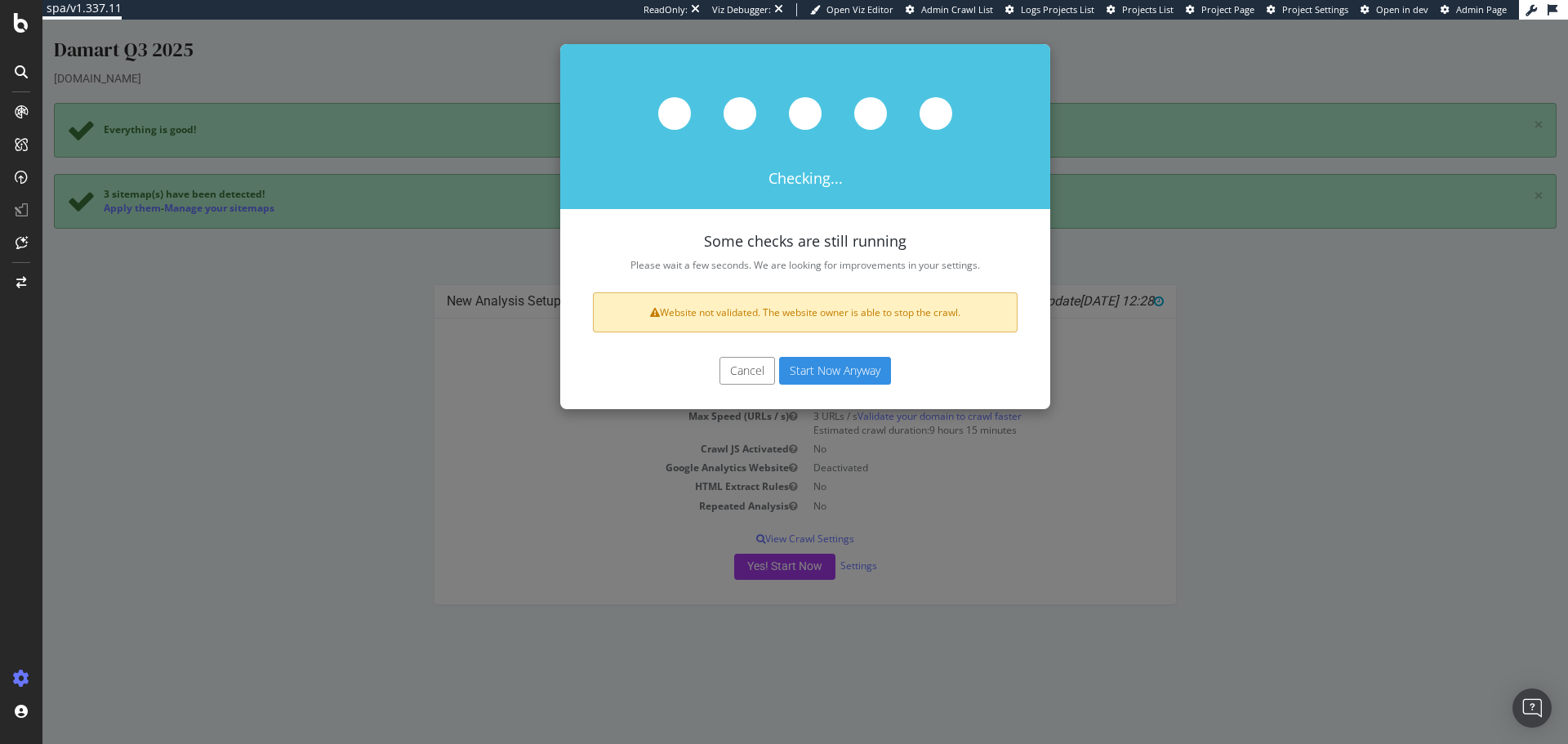
click at [838, 372] on button "Start Now Anyway" at bounding box center [834, 371] width 112 height 28
